Goal: Transaction & Acquisition: Subscribe to service/newsletter

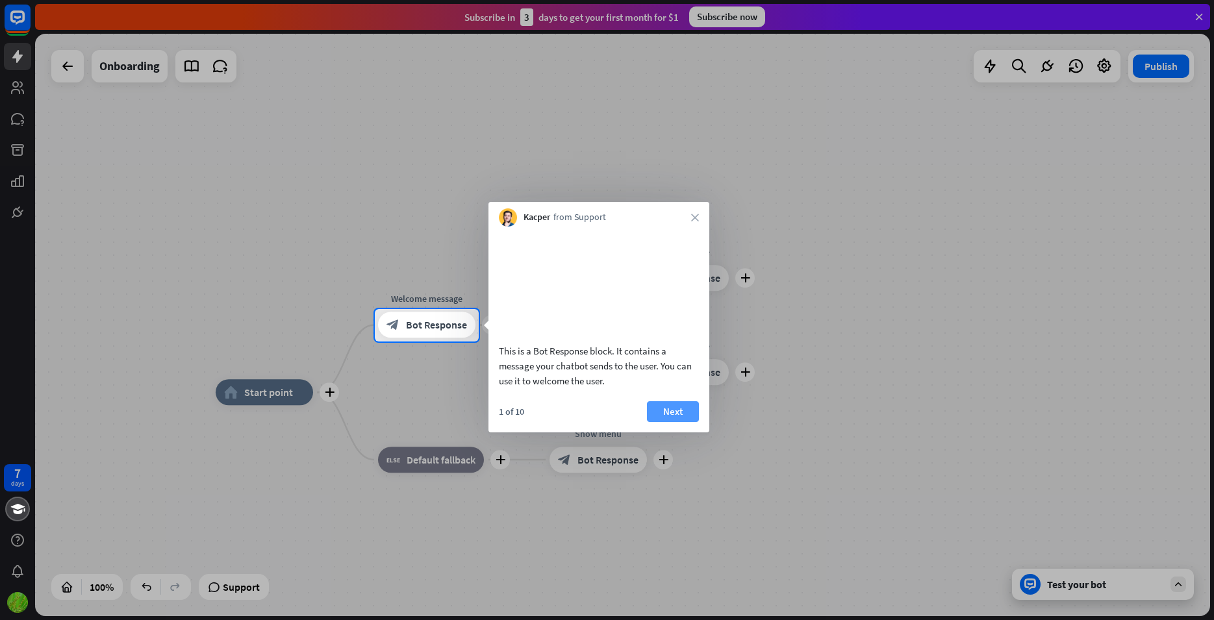
click at [676, 422] on button "Next" at bounding box center [673, 411] width 52 height 21
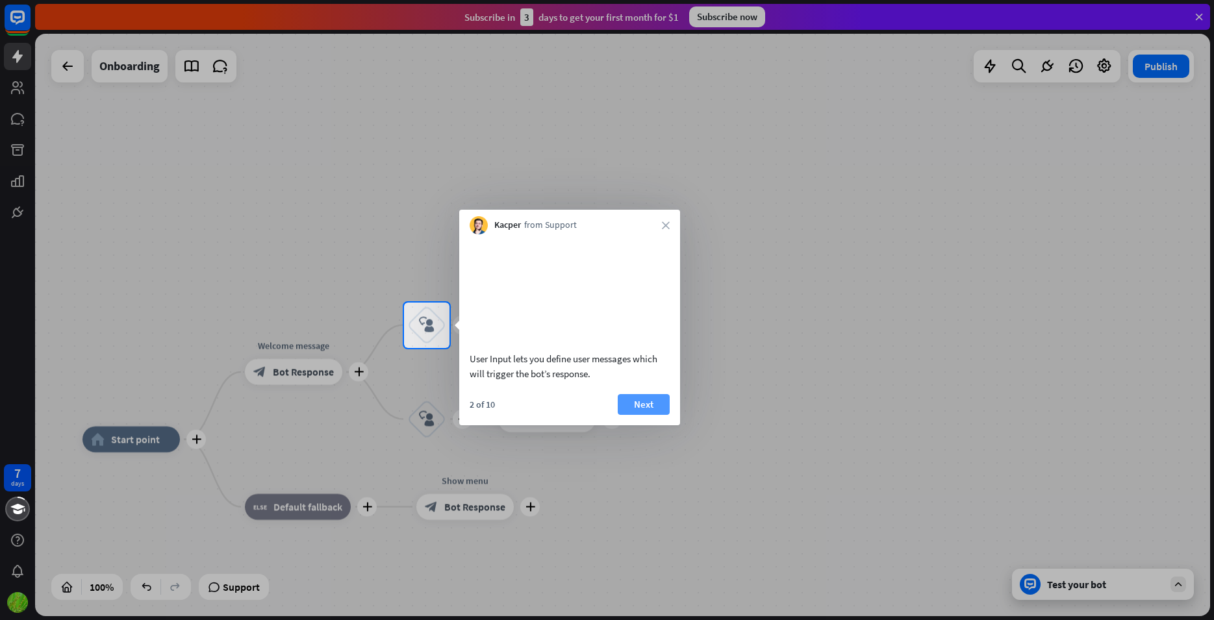
click at [649, 415] on button "Next" at bounding box center [644, 404] width 52 height 21
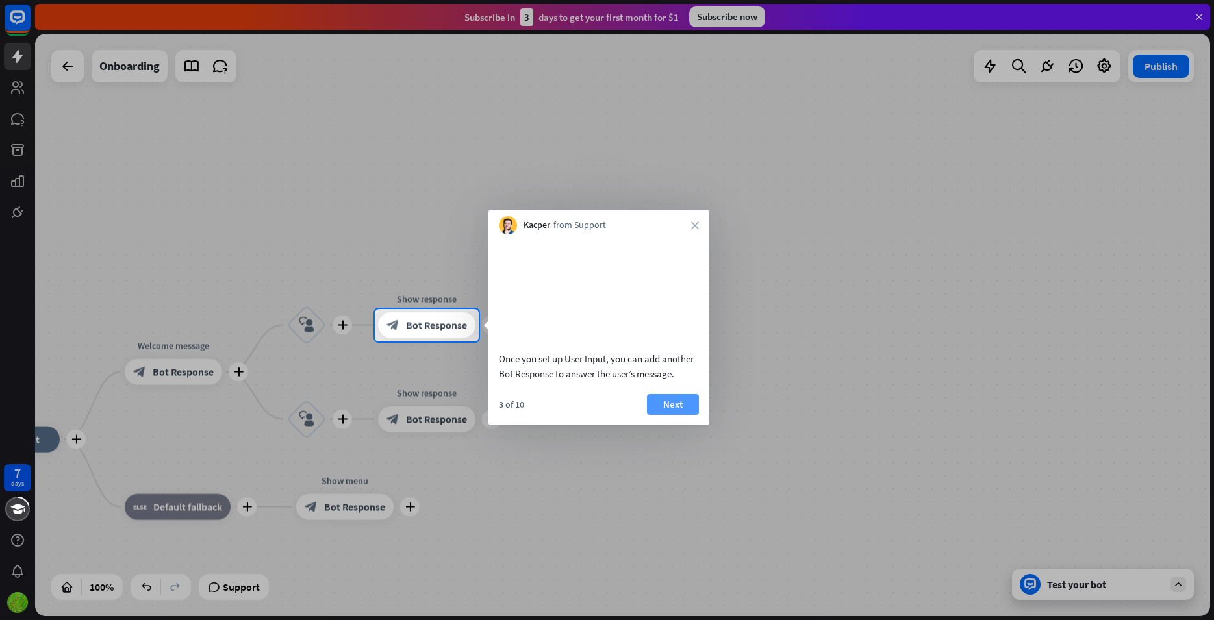
click at [681, 415] on button "Next" at bounding box center [673, 404] width 52 height 21
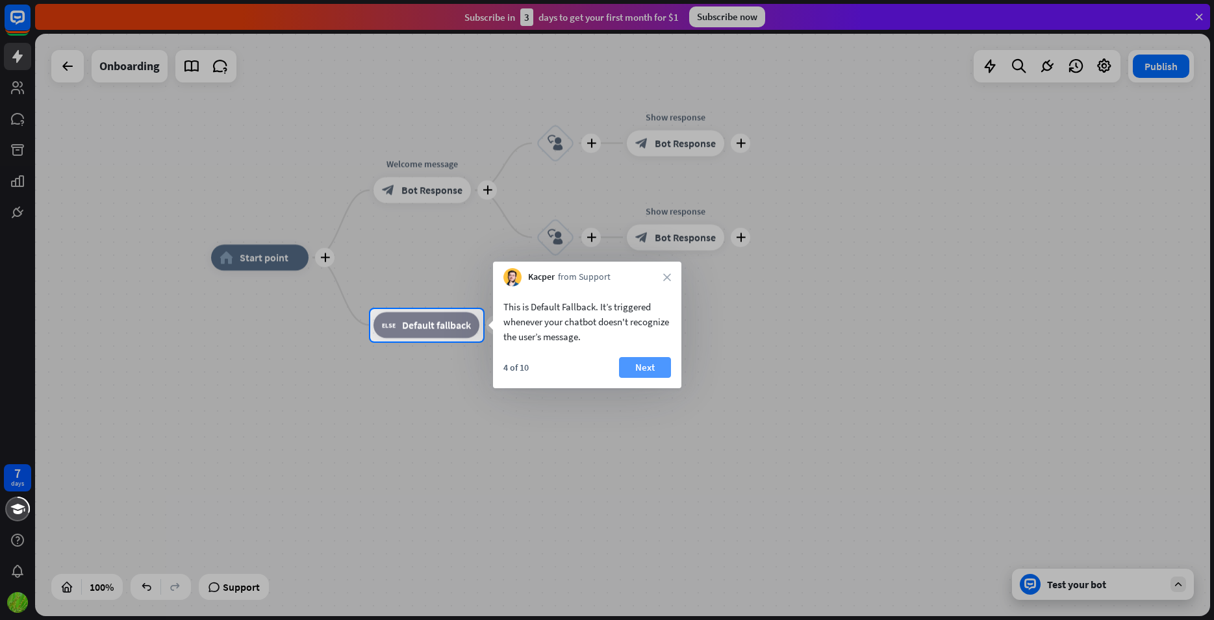
click at [652, 370] on button "Next" at bounding box center [645, 367] width 52 height 21
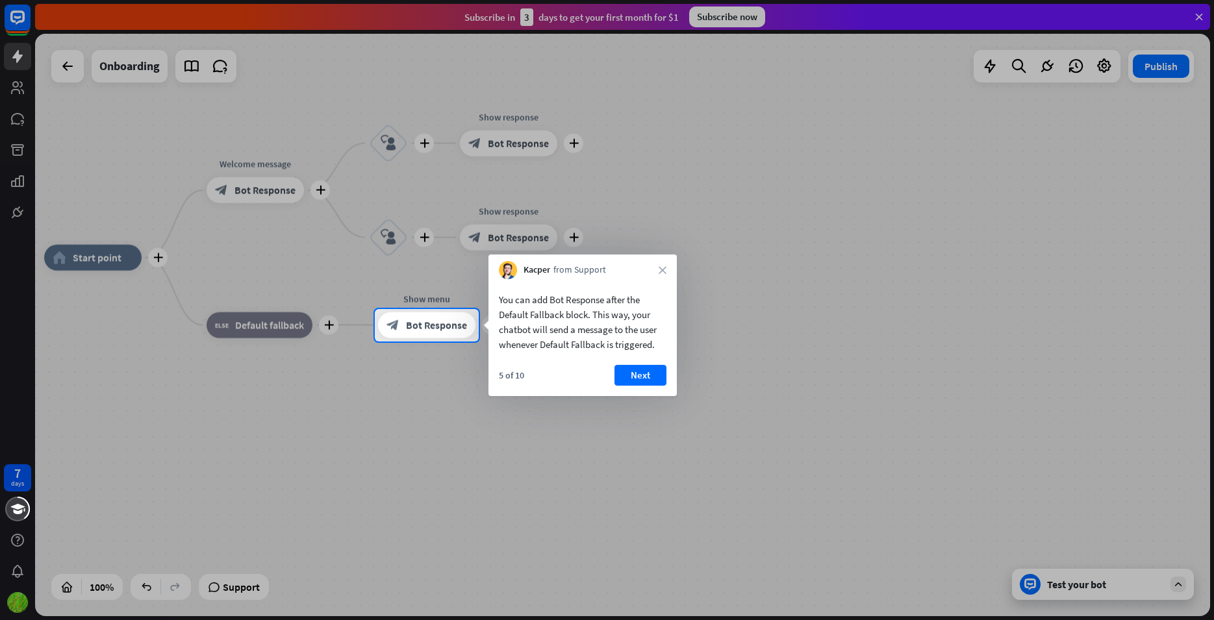
click at [652, 370] on button "Next" at bounding box center [641, 375] width 52 height 21
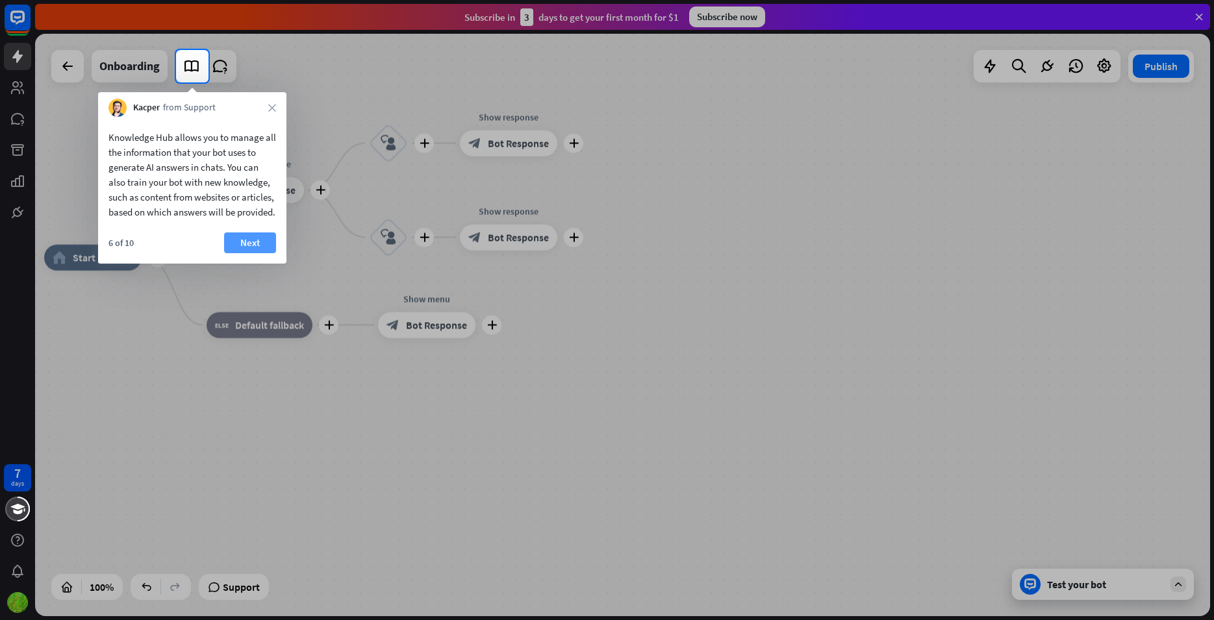
click at [259, 248] on button "Next" at bounding box center [250, 243] width 52 height 21
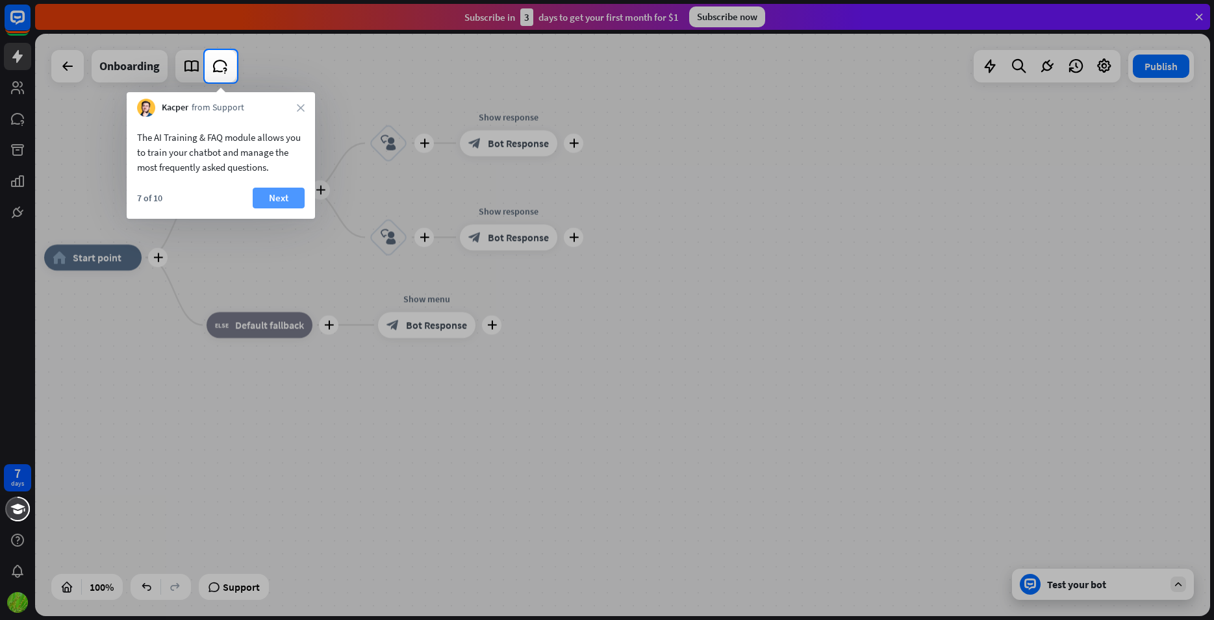
click at [275, 199] on button "Next" at bounding box center [279, 198] width 52 height 21
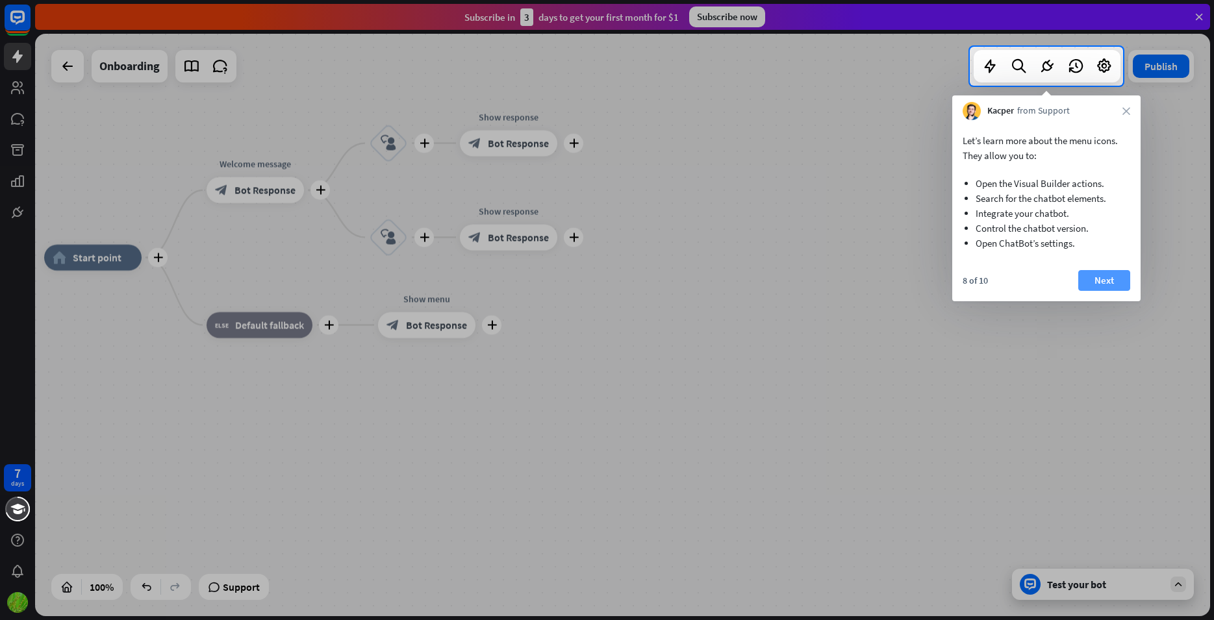
click at [1098, 277] on button "Next" at bounding box center [1104, 280] width 52 height 21
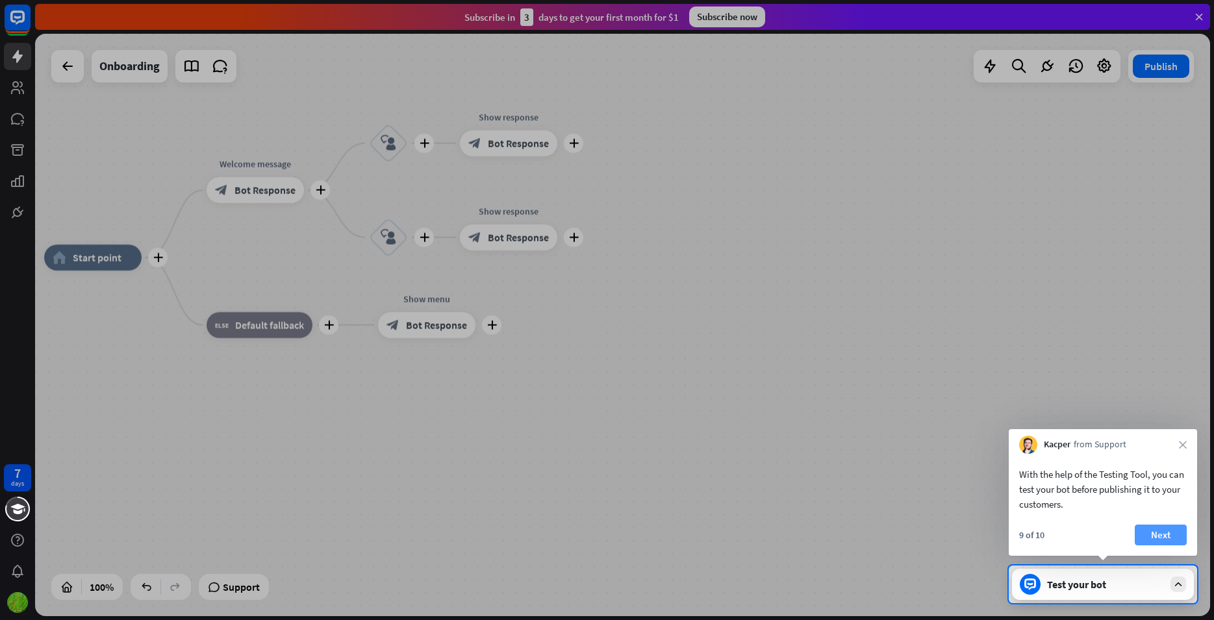
click at [1162, 537] on button "Next" at bounding box center [1161, 535] width 52 height 21
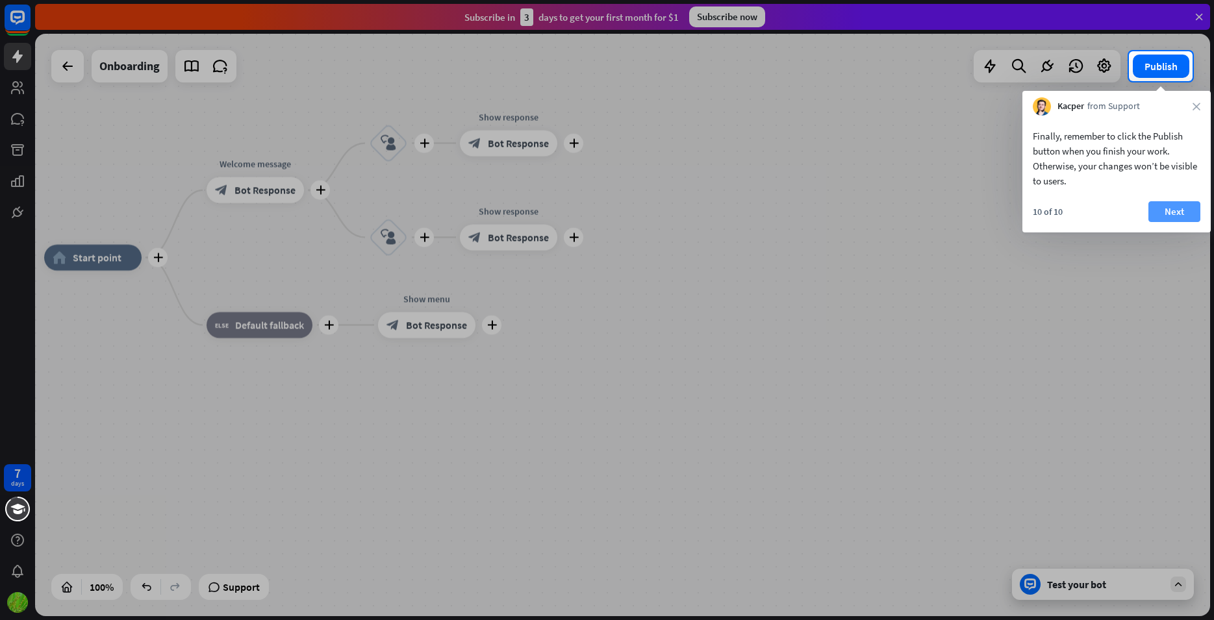
click at [1174, 211] on button "Next" at bounding box center [1175, 211] width 52 height 21
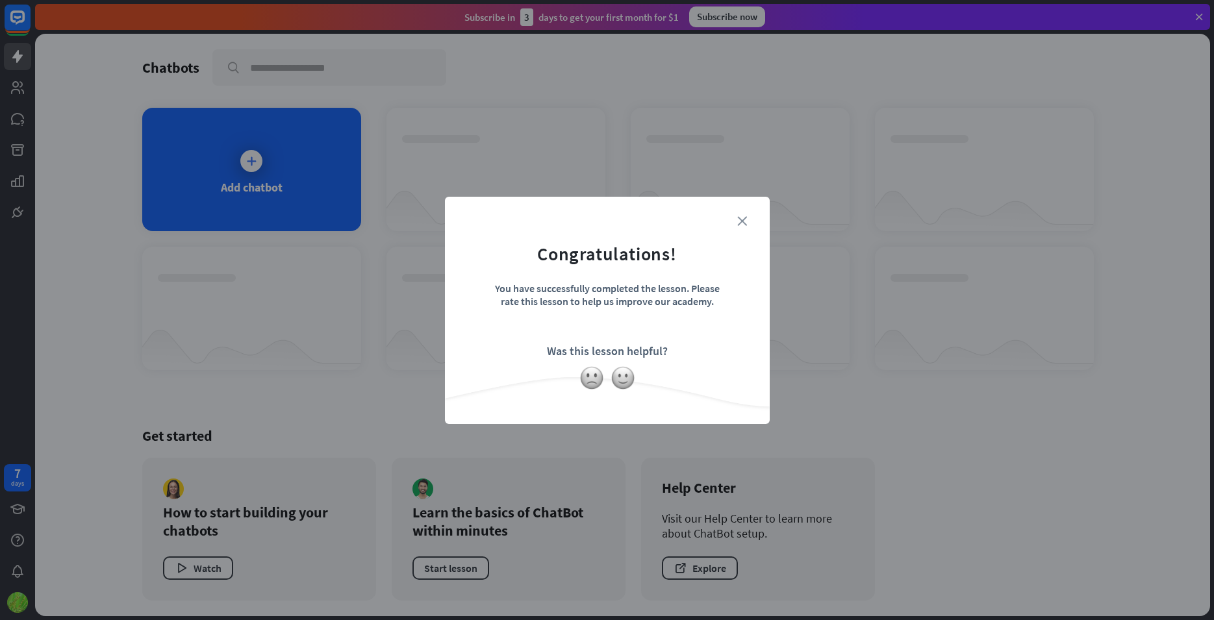
click at [739, 220] on icon "close" at bounding box center [742, 221] width 10 height 10
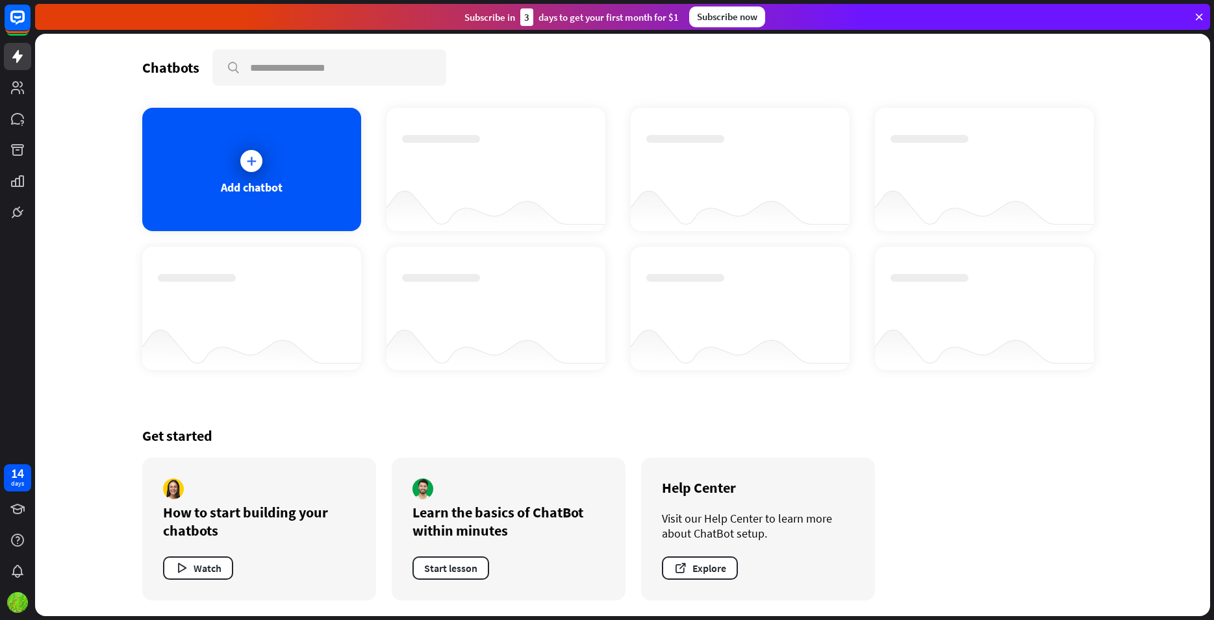
click at [253, 162] on icon at bounding box center [251, 161] width 13 height 13
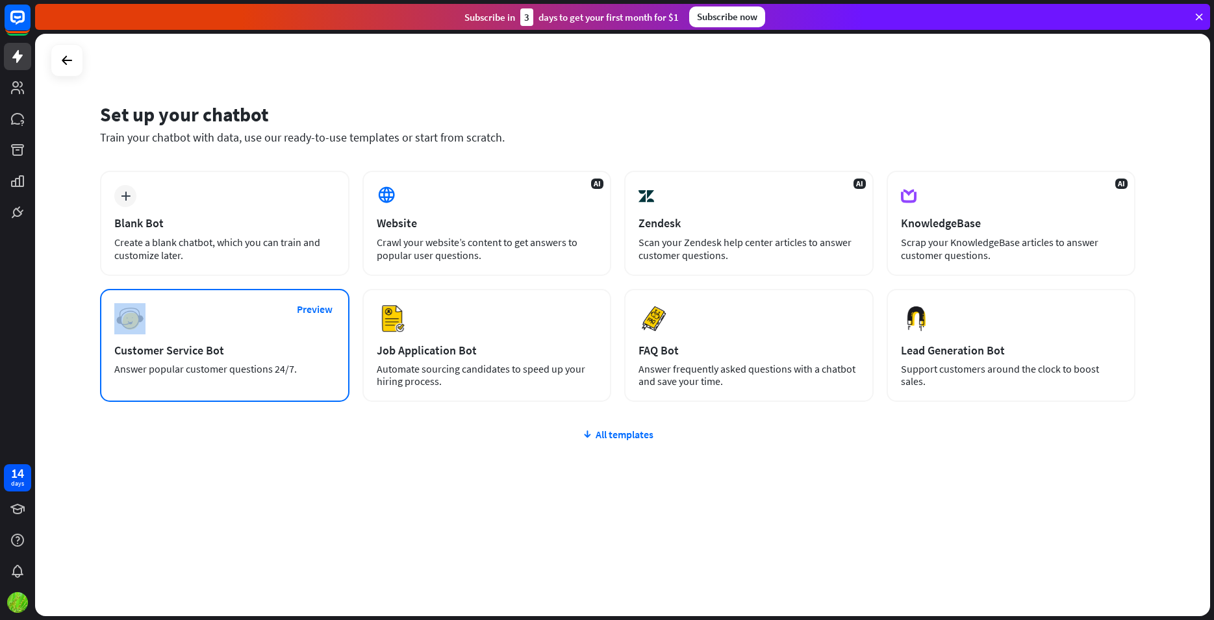
drag, startPoint x: 164, startPoint y: 231, endPoint x: 209, endPoint y: 304, distance: 86.0
click at [209, 304] on div "plus Blank Bot Create a blank chatbot, which you can train and customize later.…" at bounding box center [618, 286] width 1036 height 231
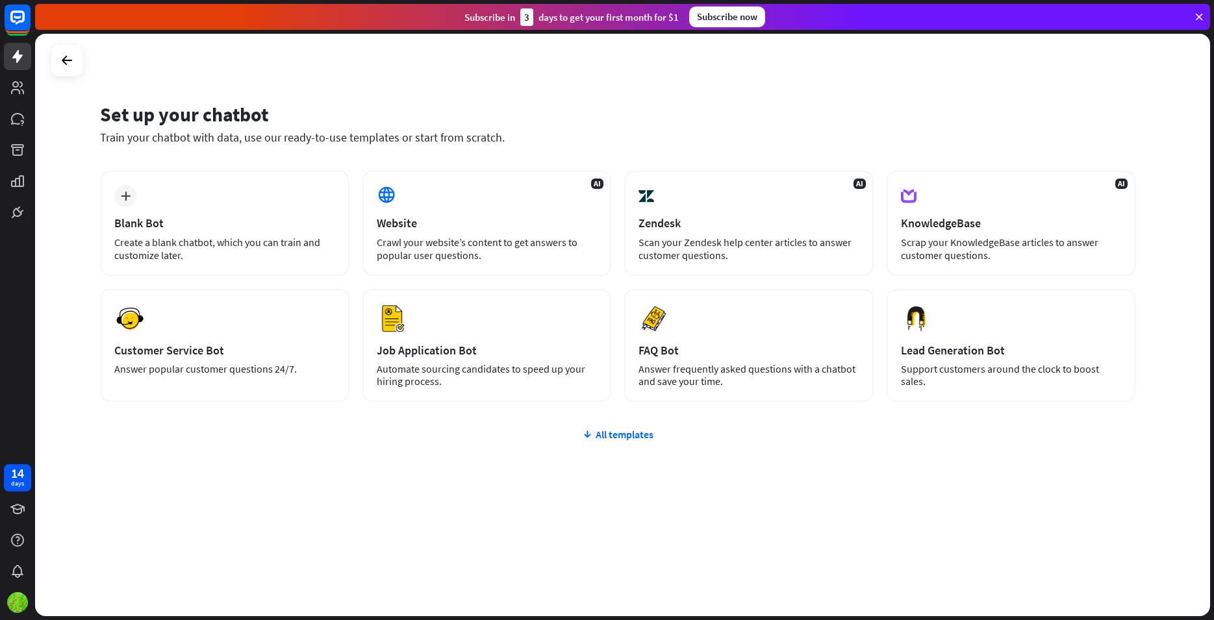
click at [731, 17] on div "Subscribe now" at bounding box center [727, 16] width 76 height 21
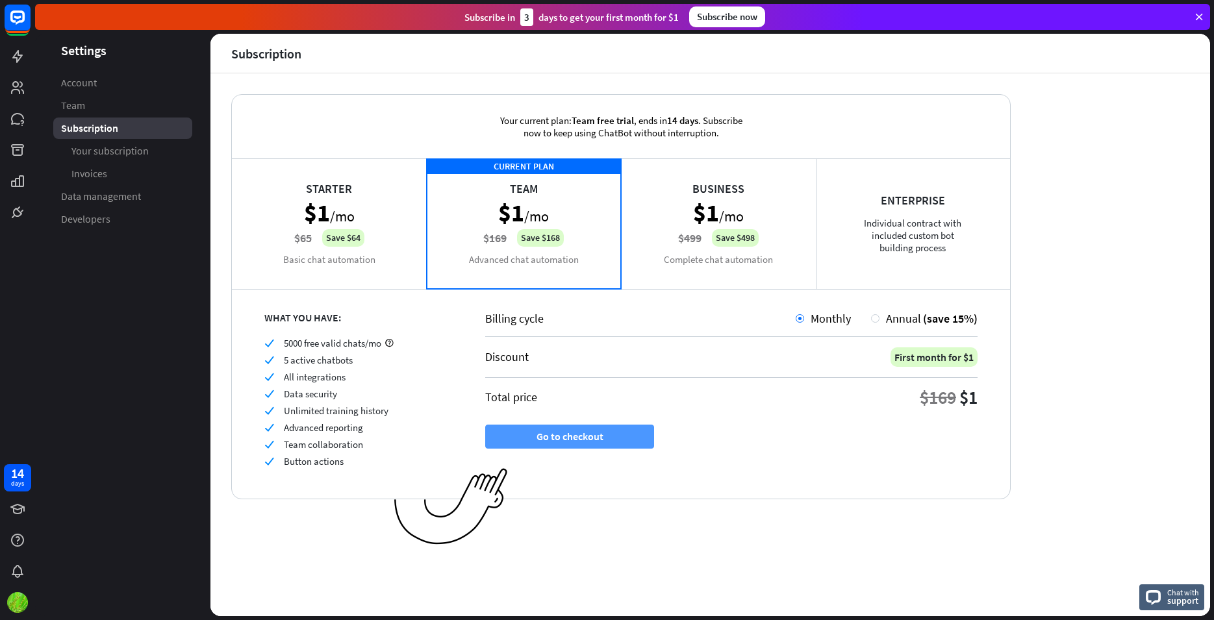
click at [596, 441] on button "Go to checkout" at bounding box center [569, 437] width 169 height 24
